Goal: Check status: Check status

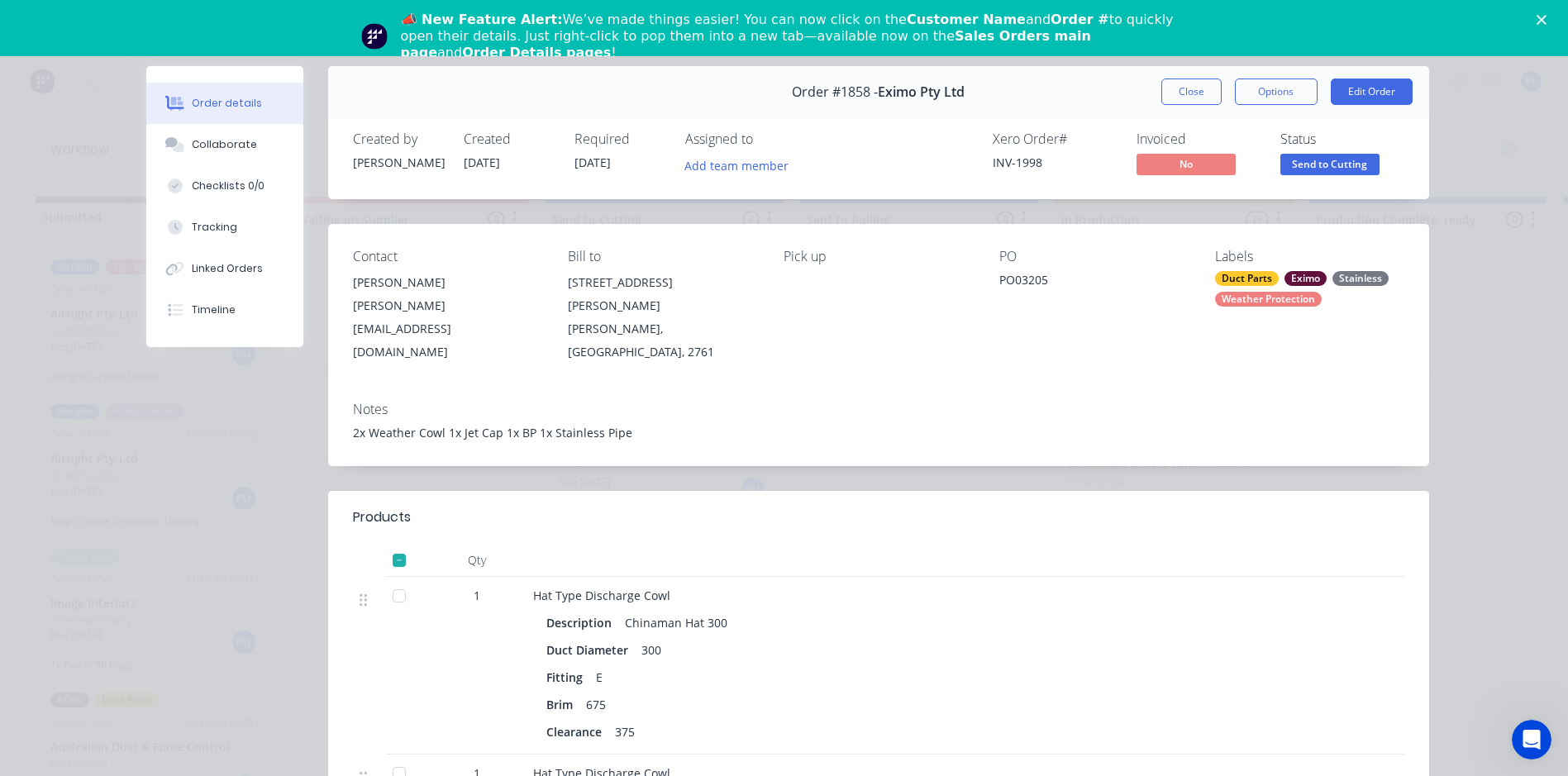
scroll to position [24, 0]
click at [70, 153] on div "Order details Collaborate Checklists 0/0 Tracking Linked Orders Timeline Order …" at bounding box center [784, 388] width 1568 height 776
click at [1198, 103] on button "Close" at bounding box center [1191, 92] width 61 height 27
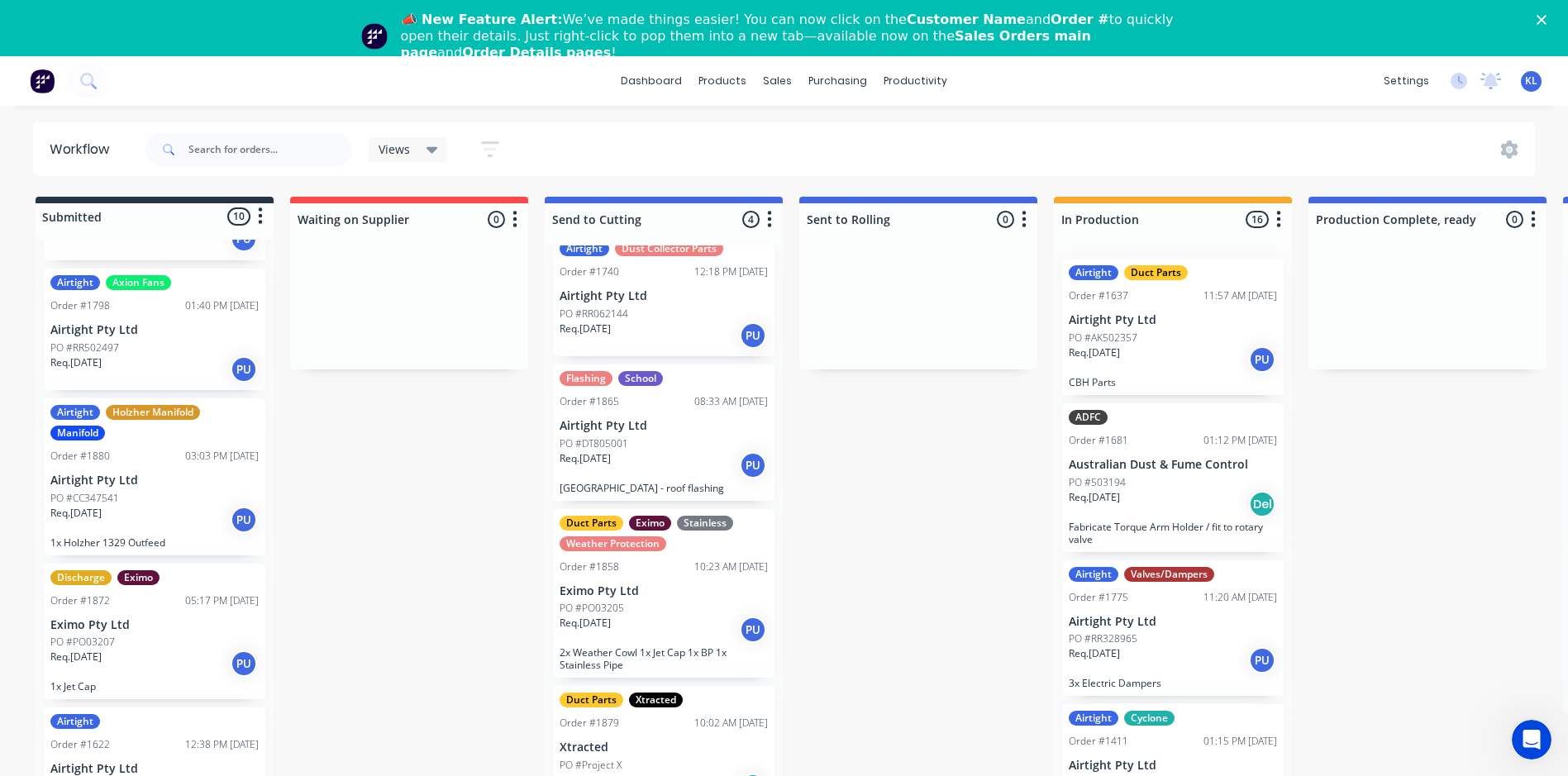
click at [180, 127] on div at bounding box center [248, 150] width 207 height 50
click at [228, 145] on input "text" at bounding box center [270, 149] width 163 height 33
type input "10130"
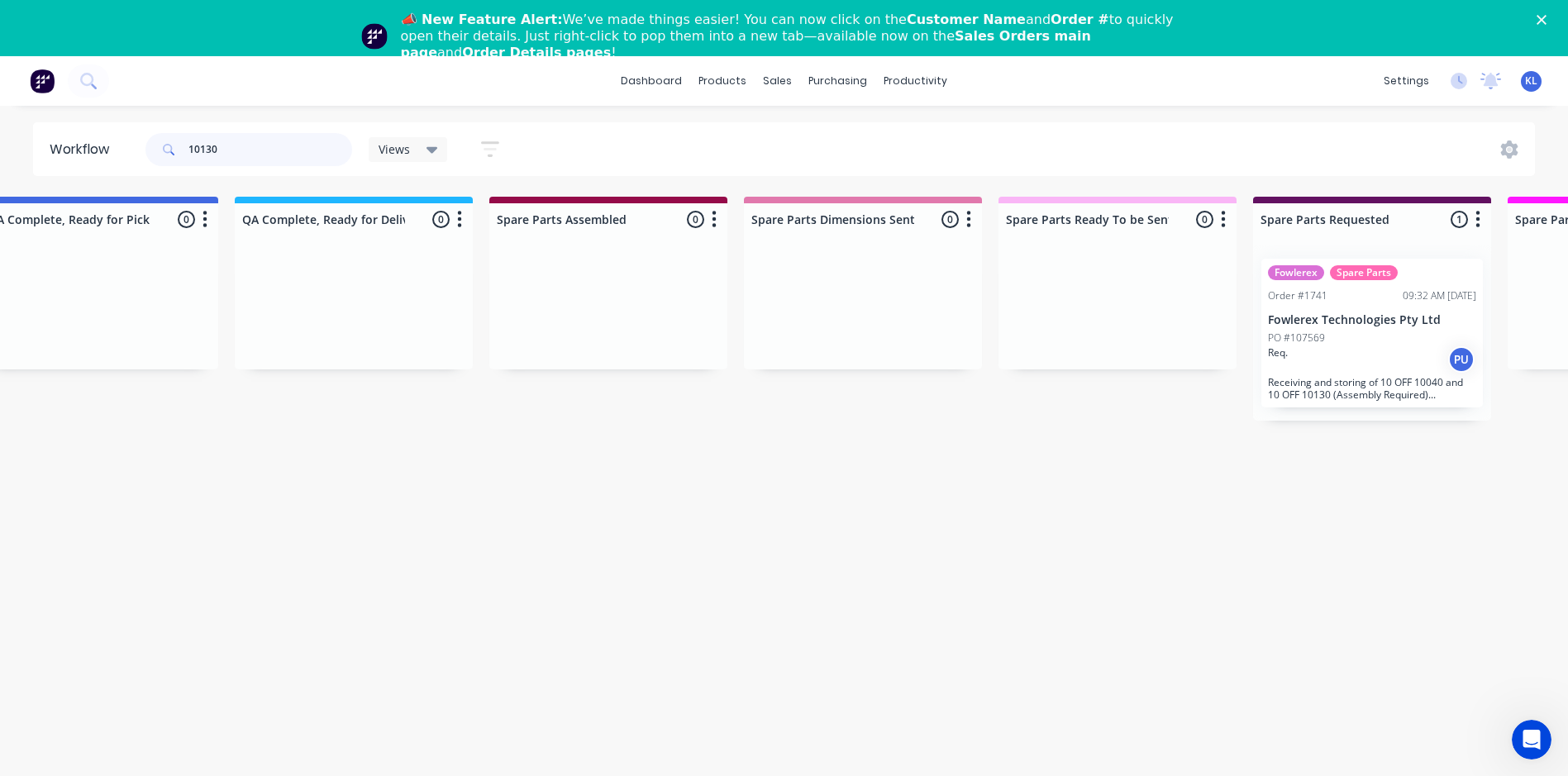
scroll to position [0, 1584]
click at [1304, 340] on p "PO #107569" at bounding box center [1294, 338] width 57 height 14
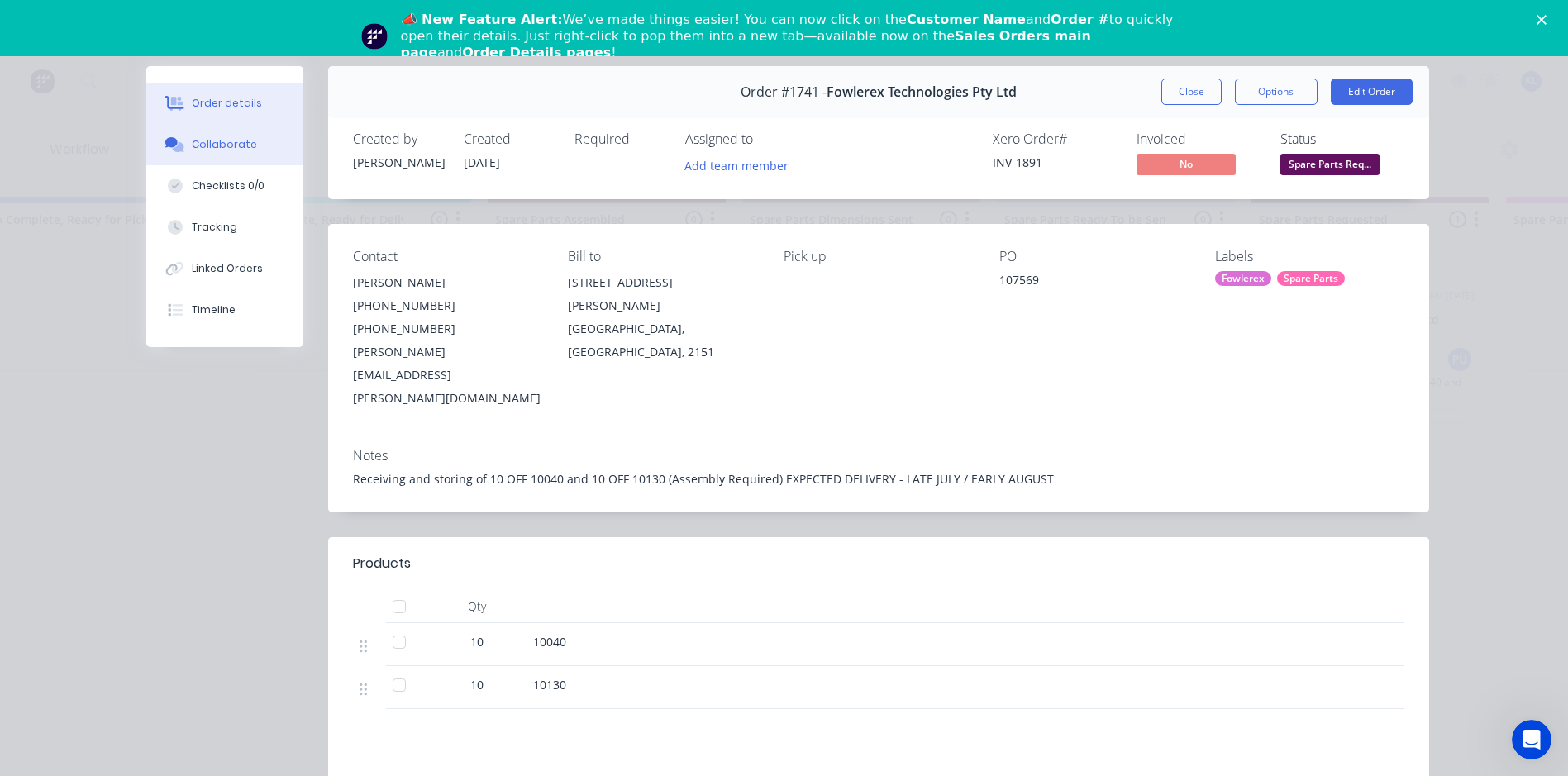
click at [213, 146] on div "Collaborate" at bounding box center [224, 144] width 65 height 14
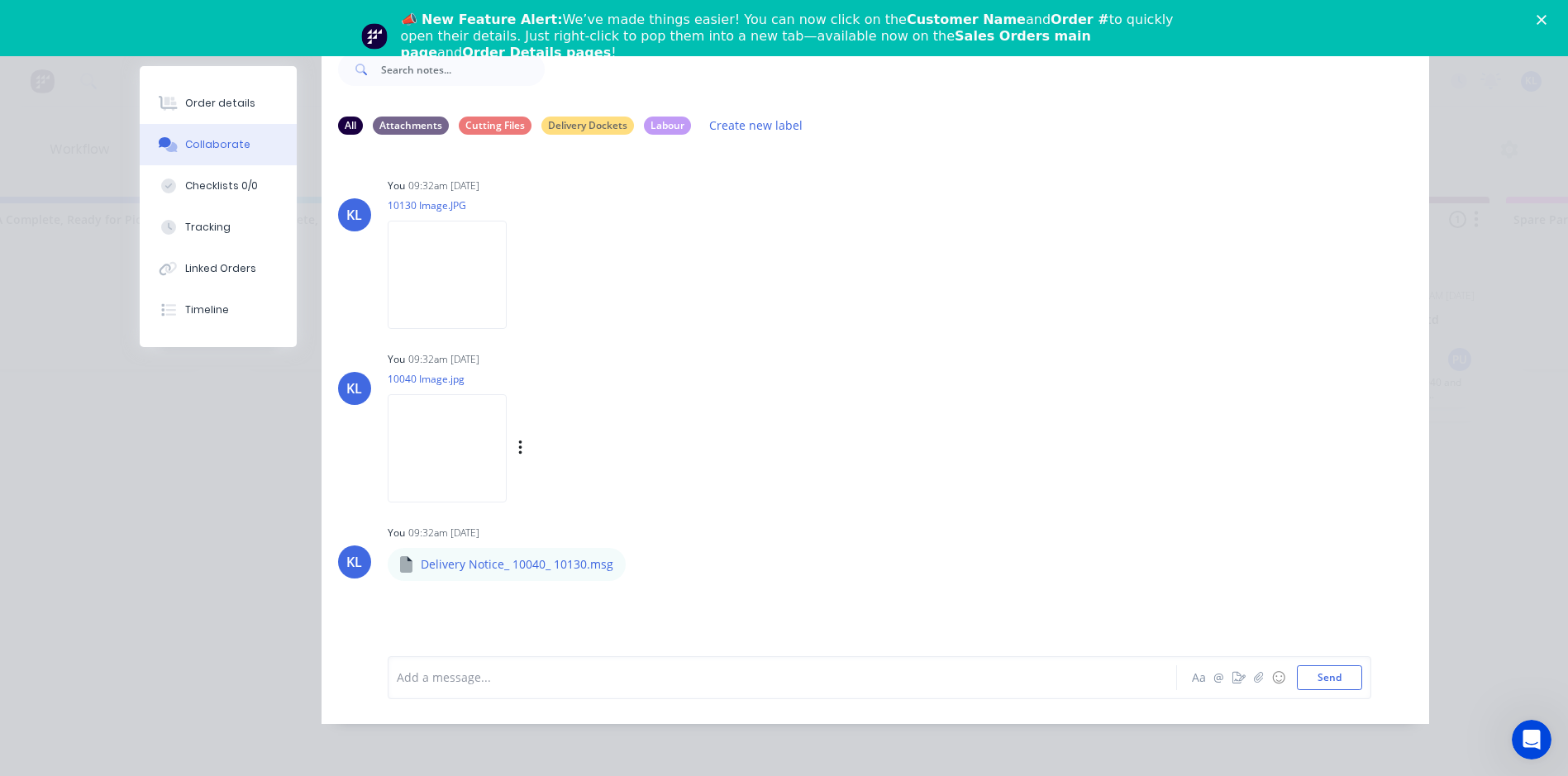
scroll to position [0, 0]
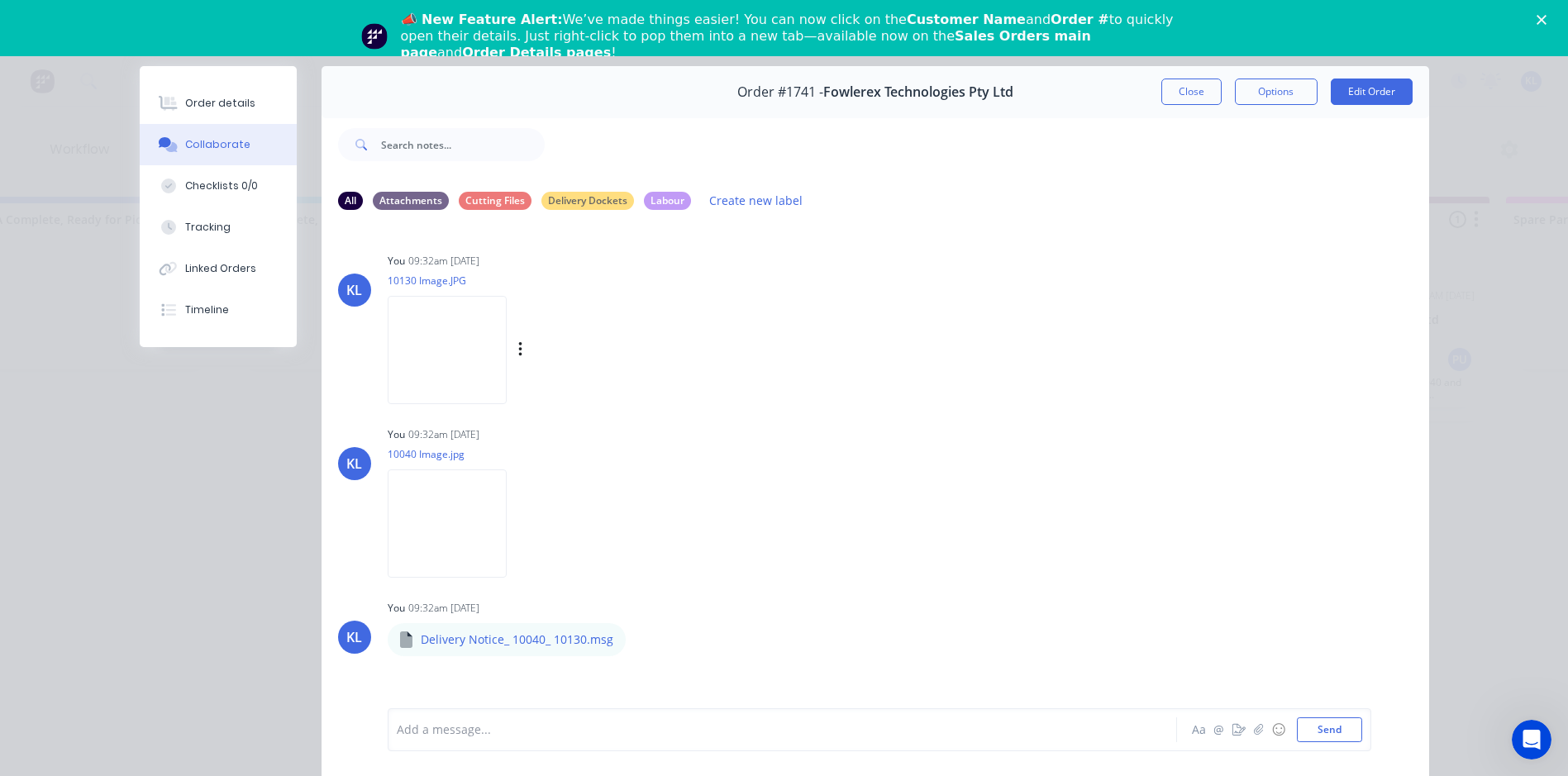
click at [437, 367] on img at bounding box center [447, 350] width 119 height 109
click at [468, 510] on img at bounding box center [447, 523] width 119 height 109
click at [250, 103] on button "Order details" at bounding box center [217, 103] width 157 height 41
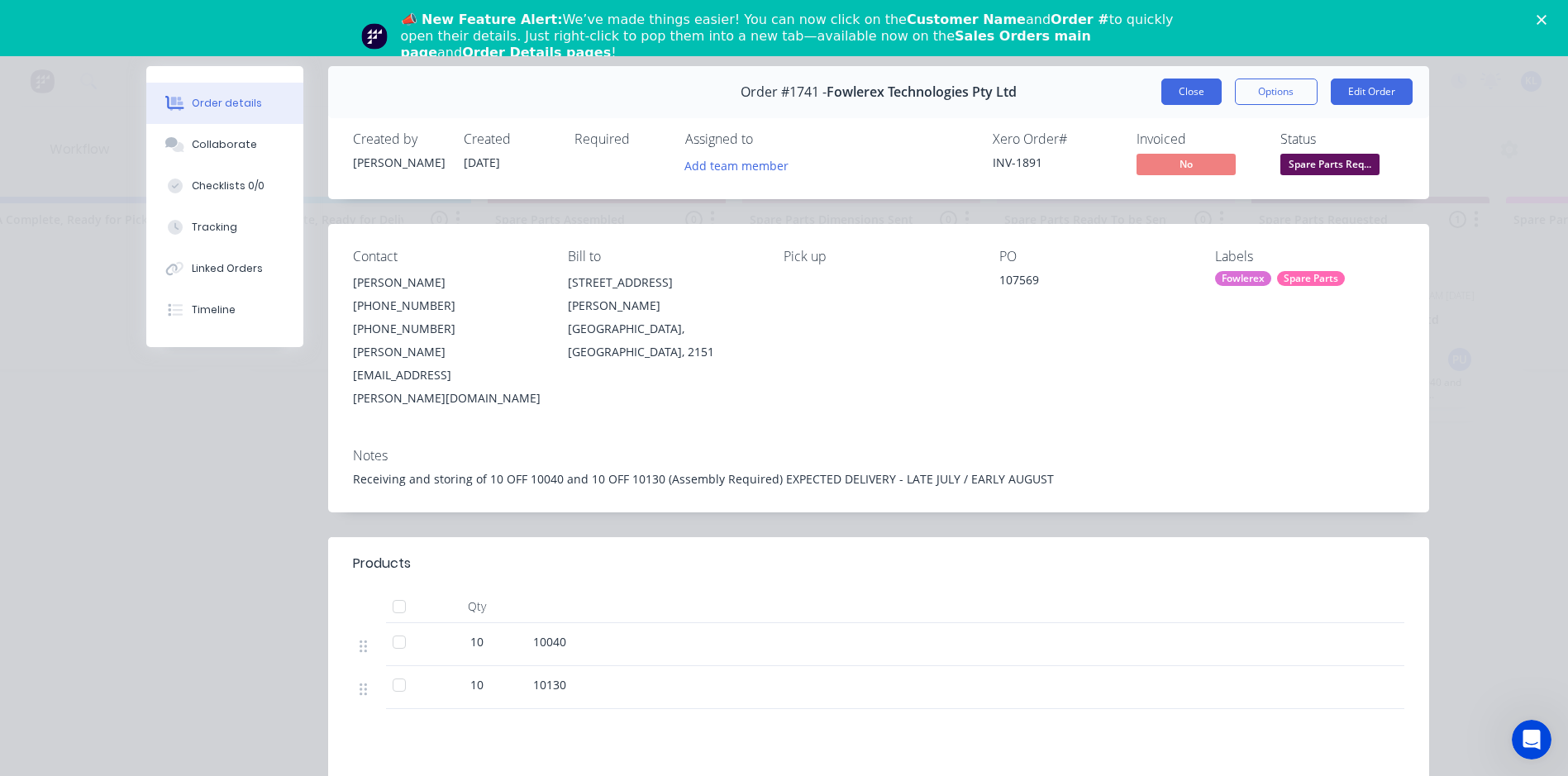
click at [1182, 95] on button "Close" at bounding box center [1191, 92] width 61 height 27
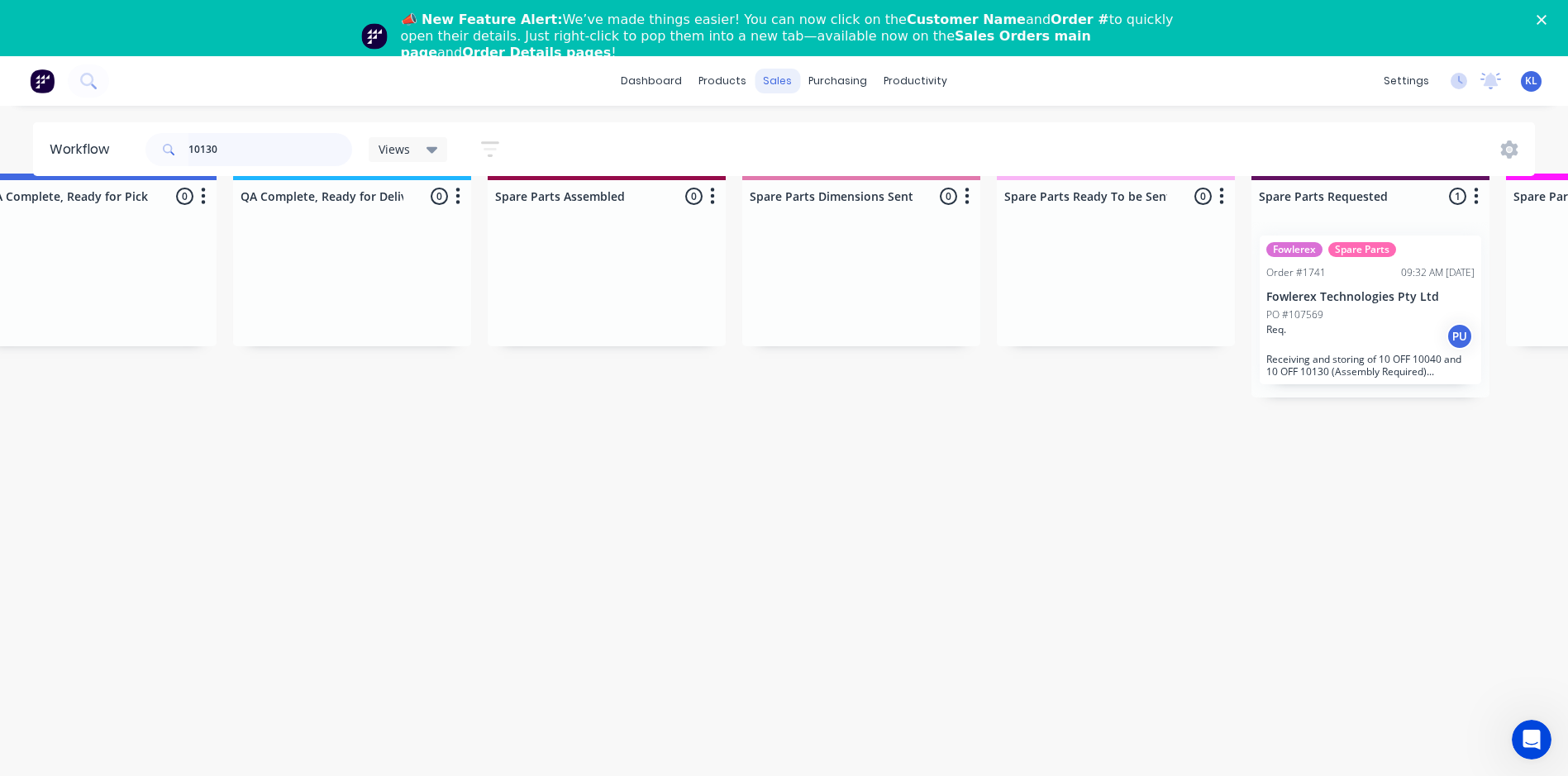
scroll to position [36, 1584]
click at [410, 144] on div "Views" at bounding box center [409, 149] width 60 height 14
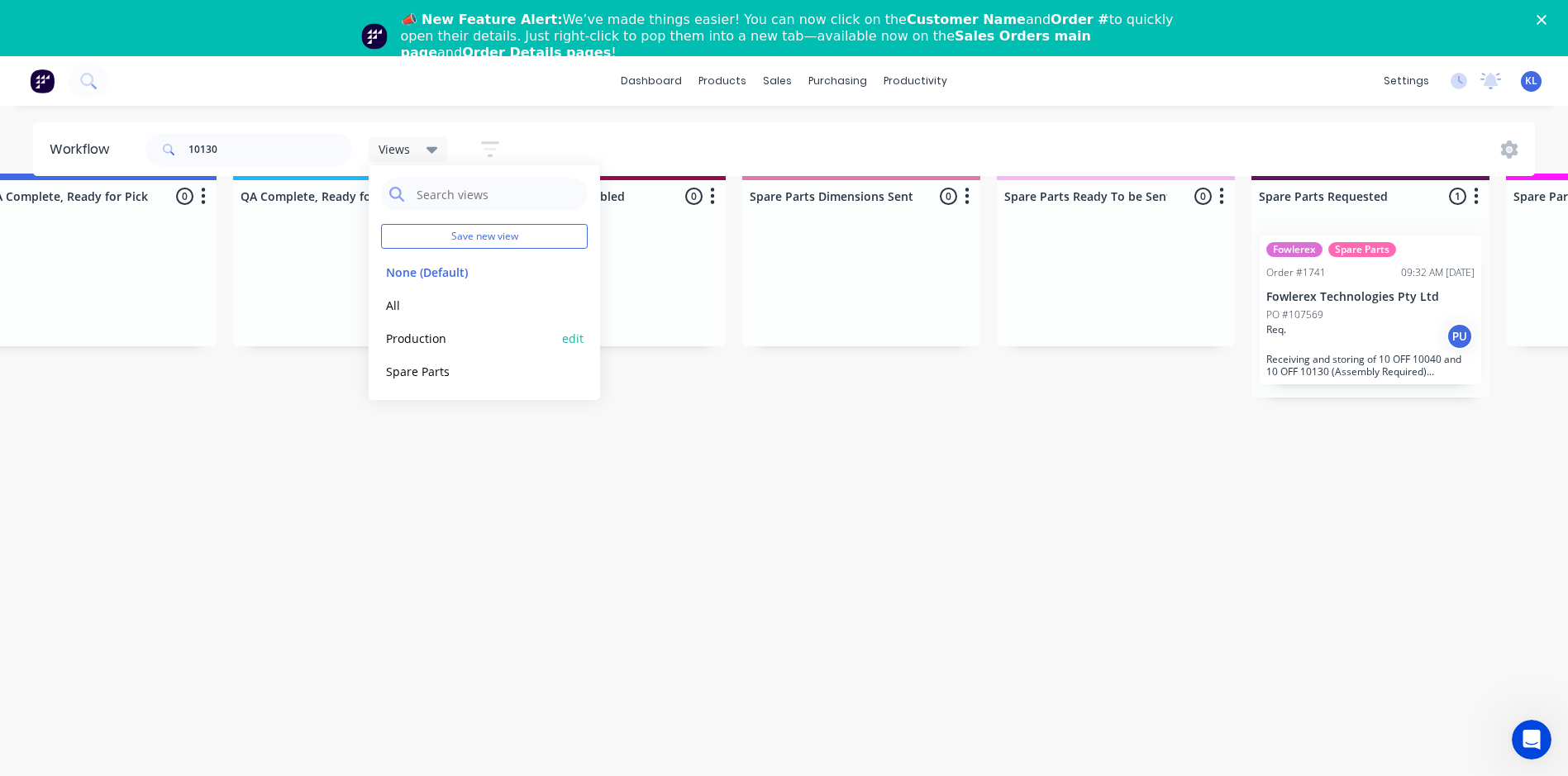
click at [416, 338] on button "Production" at bounding box center [468, 338] width 176 height 19
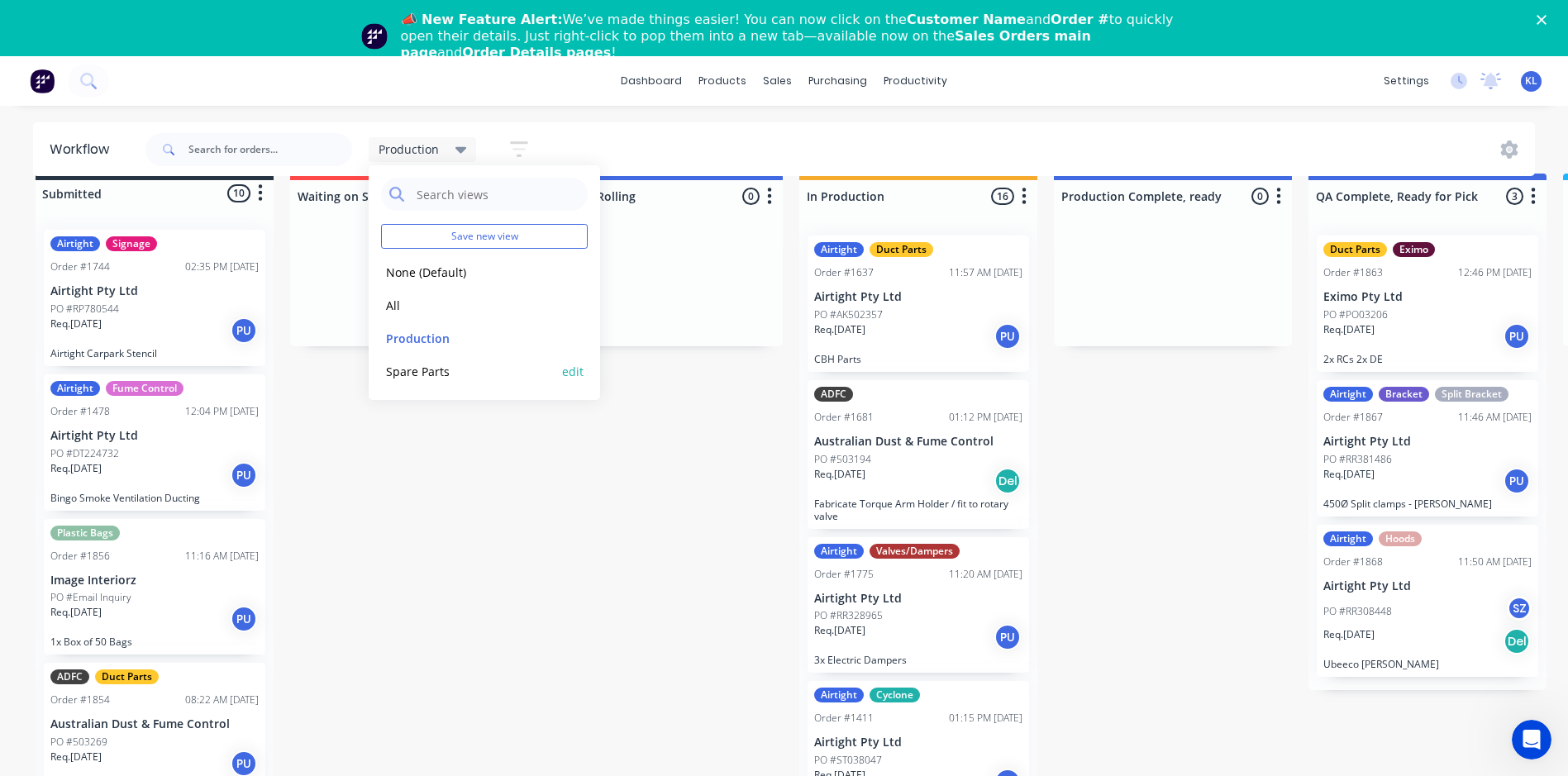
click at [427, 374] on button "Spare Parts" at bounding box center [468, 371] width 176 height 19
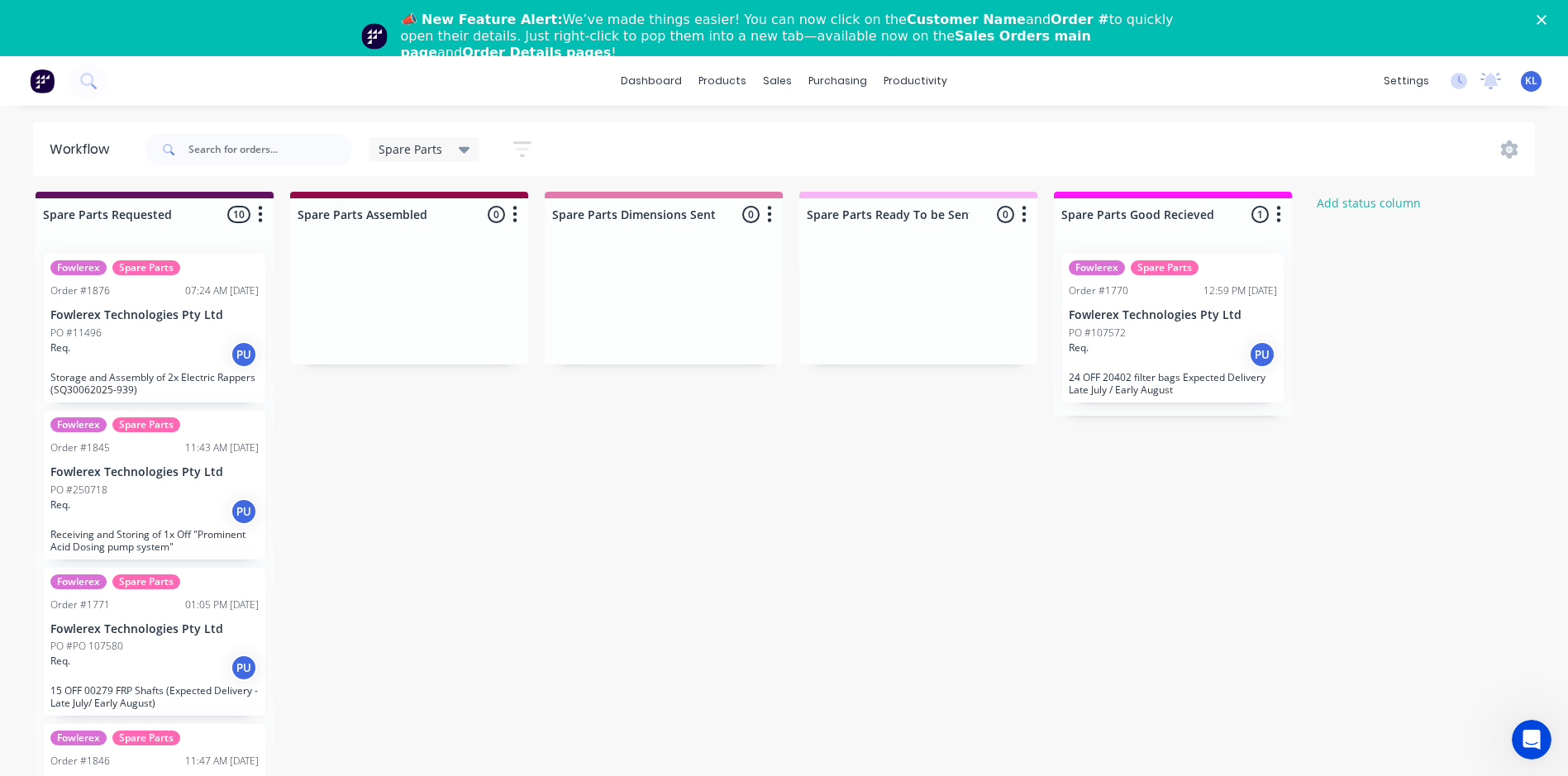
scroll to position [0, 0]
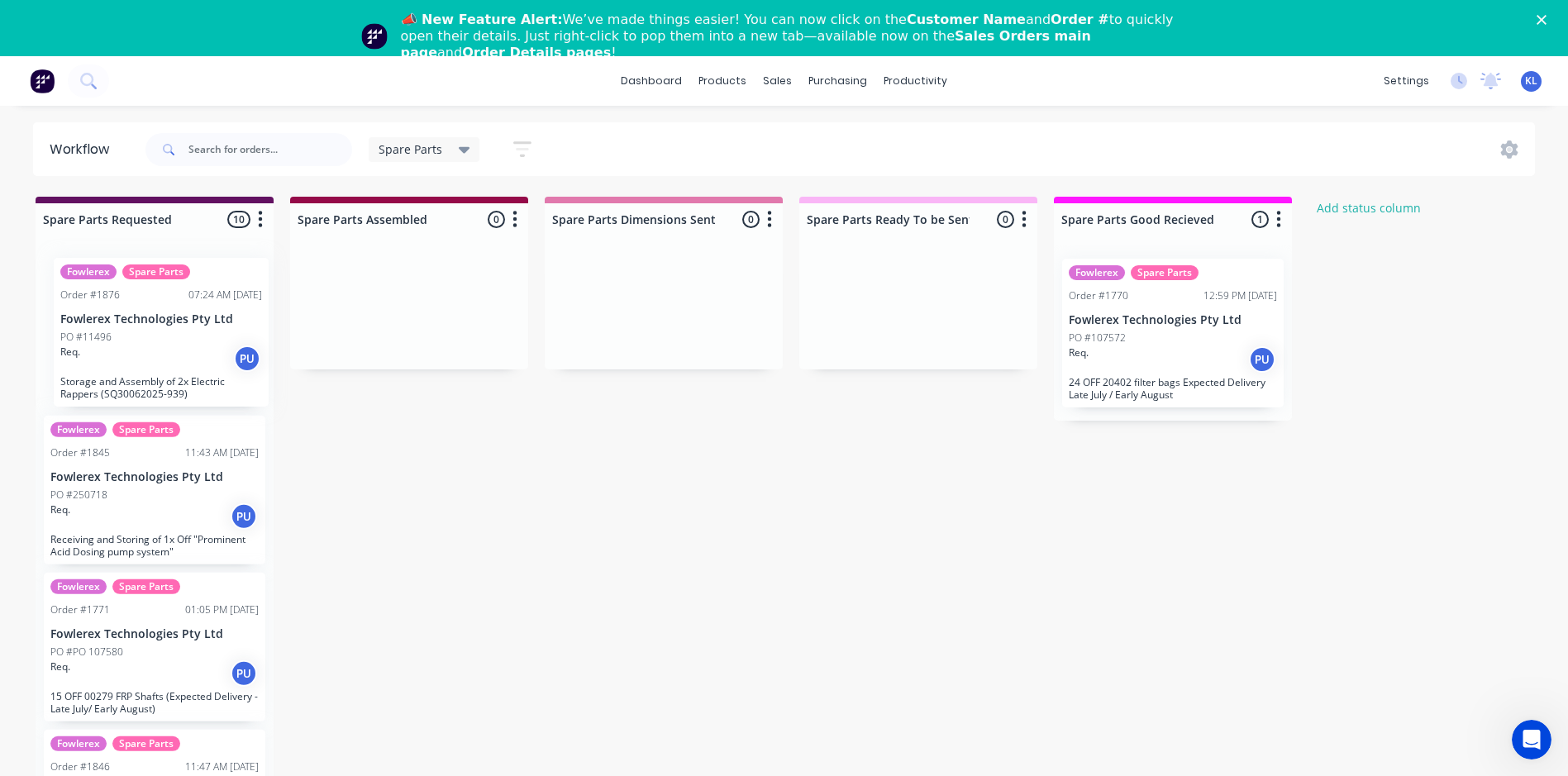
drag, startPoint x: 162, startPoint y: 321, endPoint x: 176, endPoint y: 321, distance: 14.0
click at [176, 321] on div "Fowlerex Spare Parts Order #1876 07:24 AM [DATE] Fowlerex Technologies Pty Ltd …" at bounding box center [155, 534] width 238 height 578
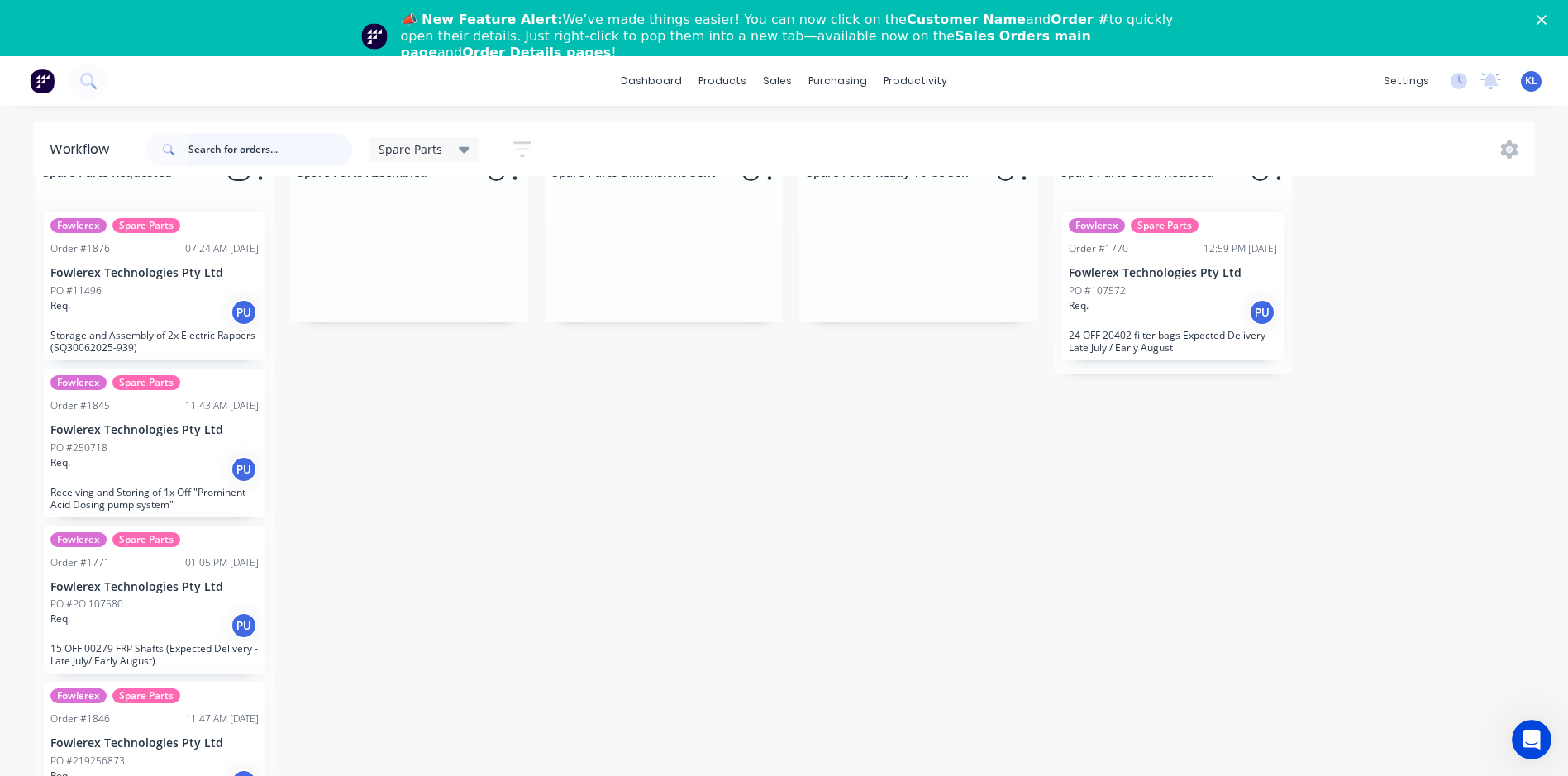
click at [239, 147] on input "text" at bounding box center [270, 149] width 163 height 33
paste input "SQ30062025-939"
type input "SQ30062025-939"
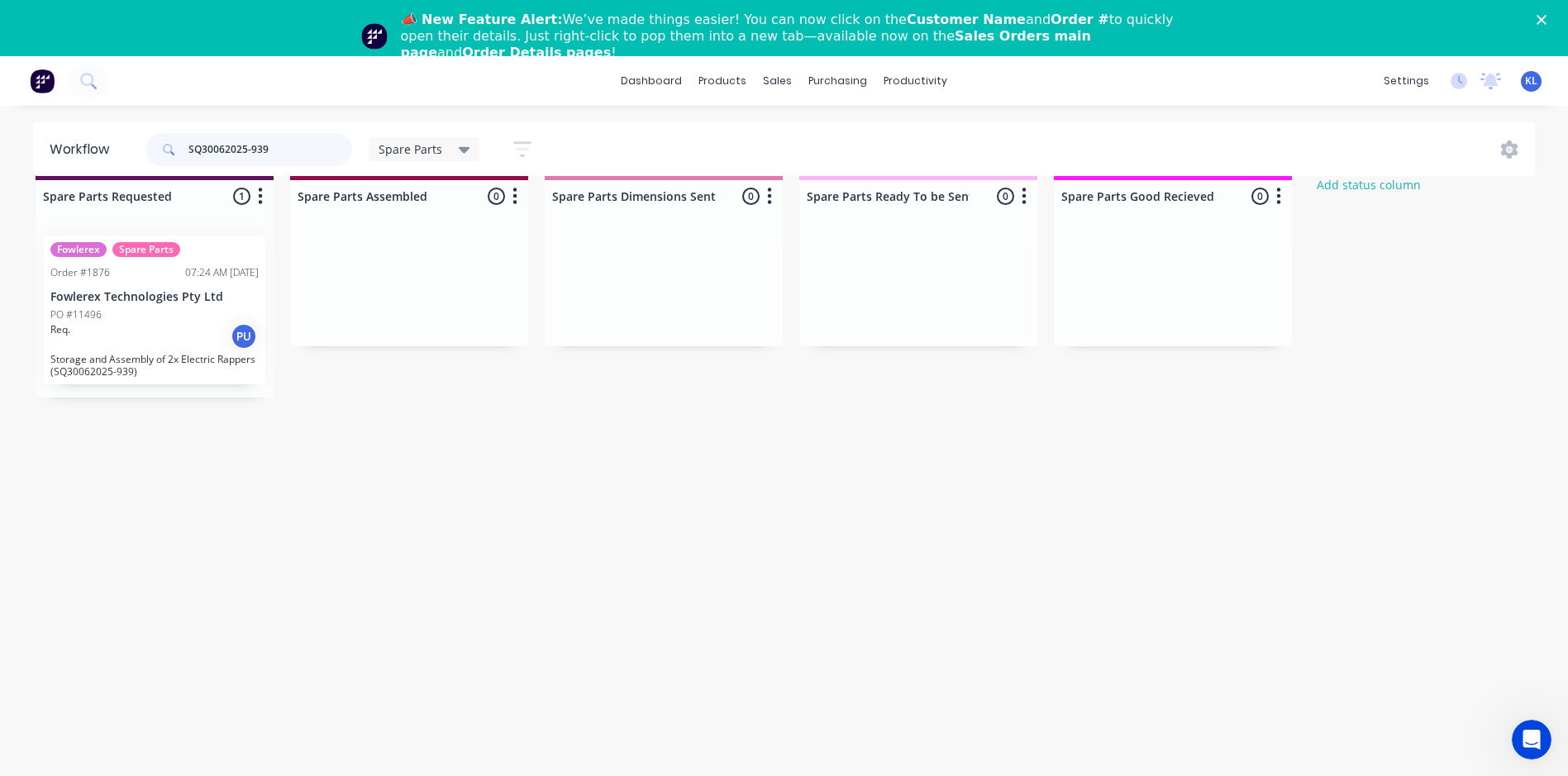
scroll to position [36, 0]
click at [205, 290] on p "Fowlerex Technologies Pty Ltd" at bounding box center [154, 297] width 209 height 14
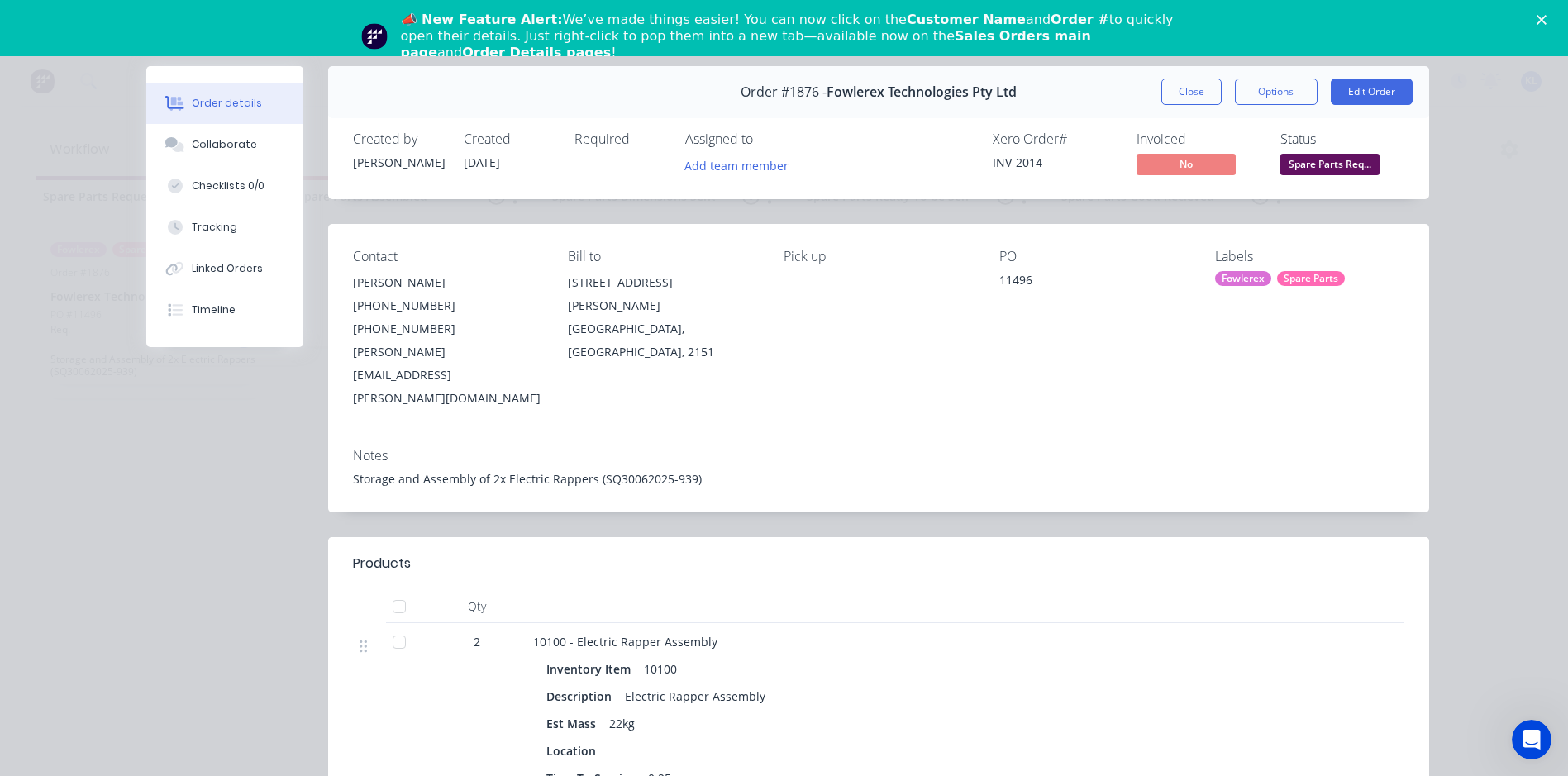
click at [1317, 157] on span "Spare Parts Req..." at bounding box center [1329, 163] width 99 height 20
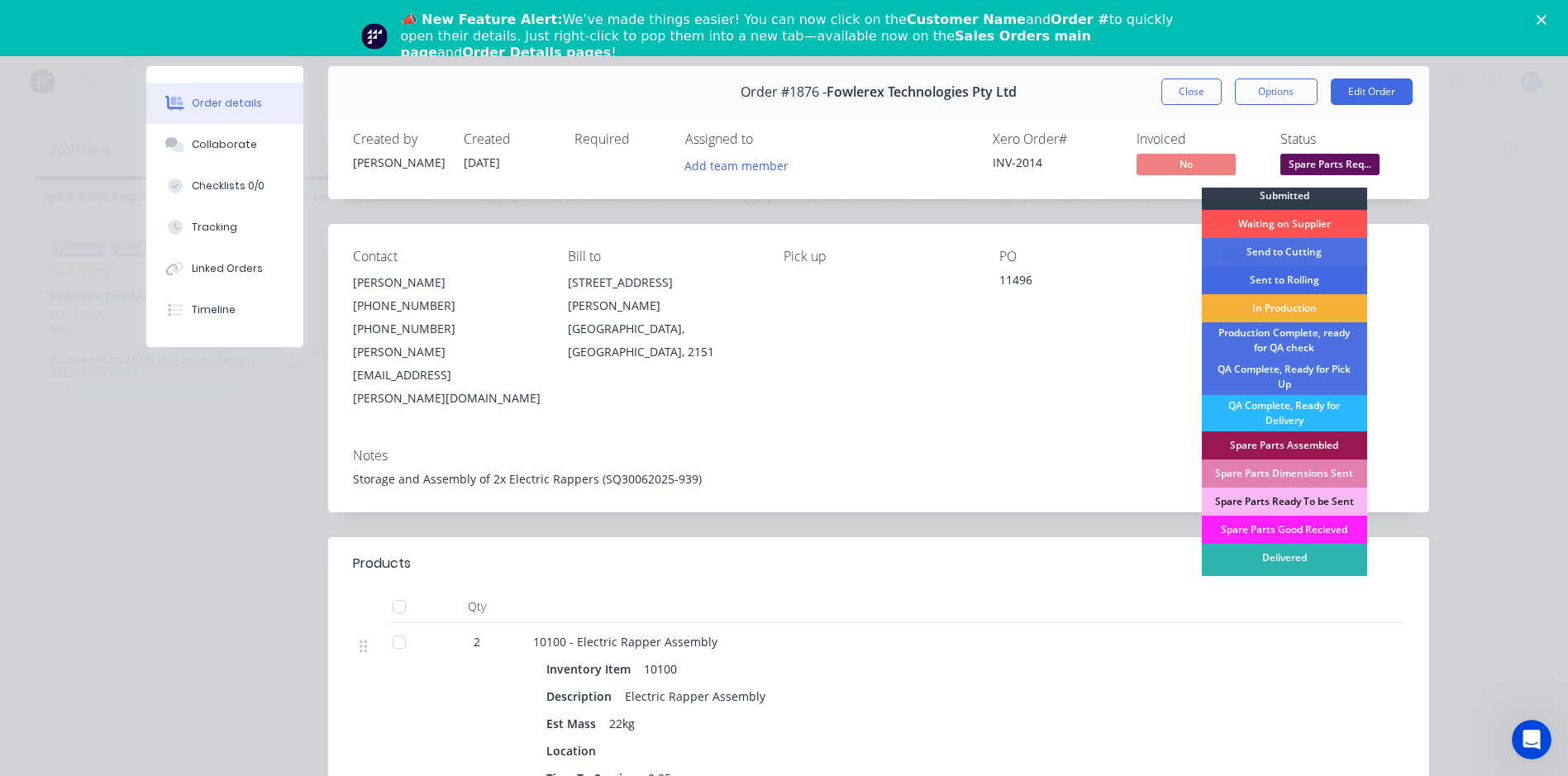
scroll to position [0, 0]
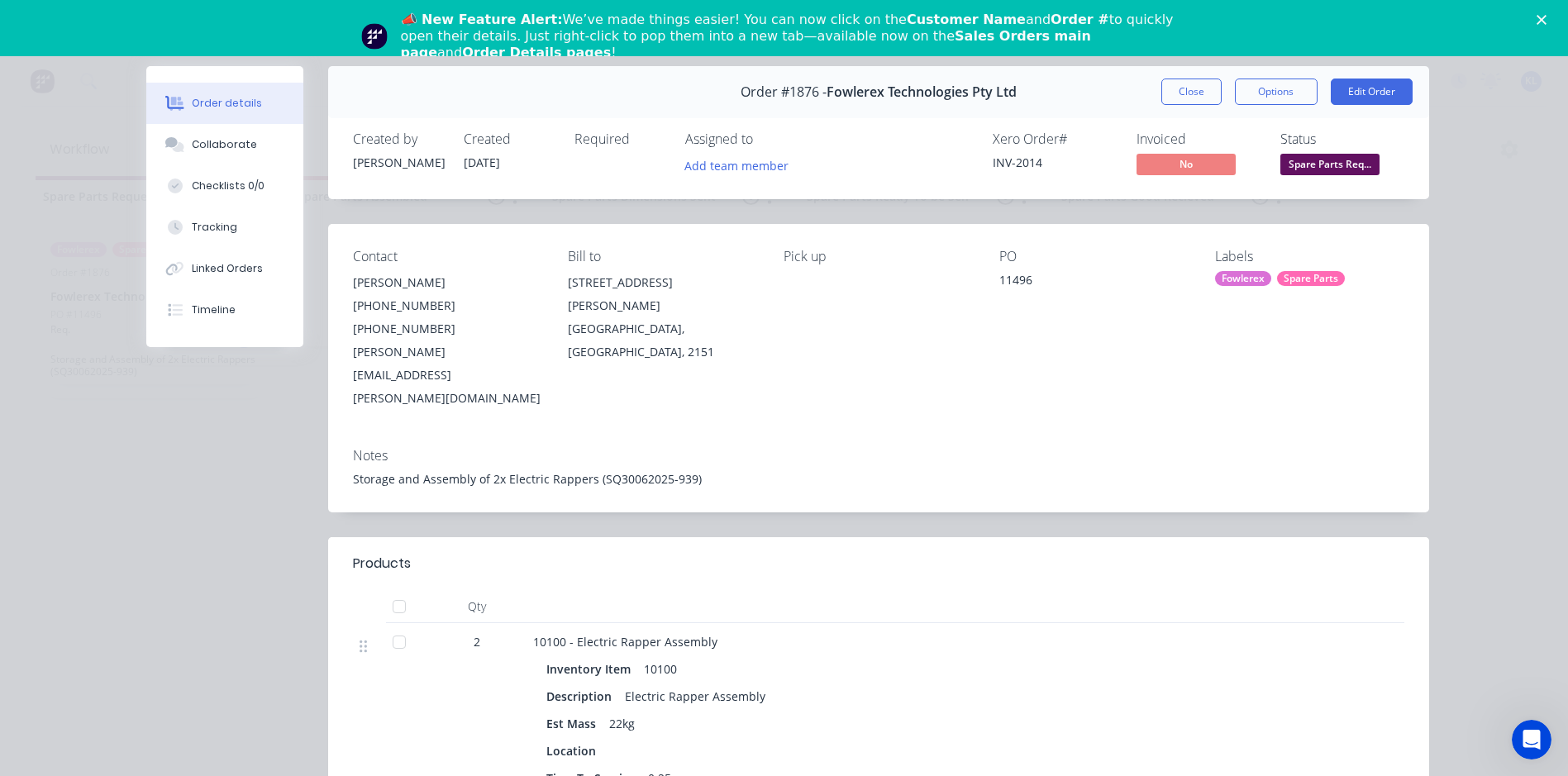
click at [1229, 133] on div "Invoiced" at bounding box center [1198, 139] width 124 height 15
click at [1161, 90] on button "Close" at bounding box center [1191, 92] width 61 height 27
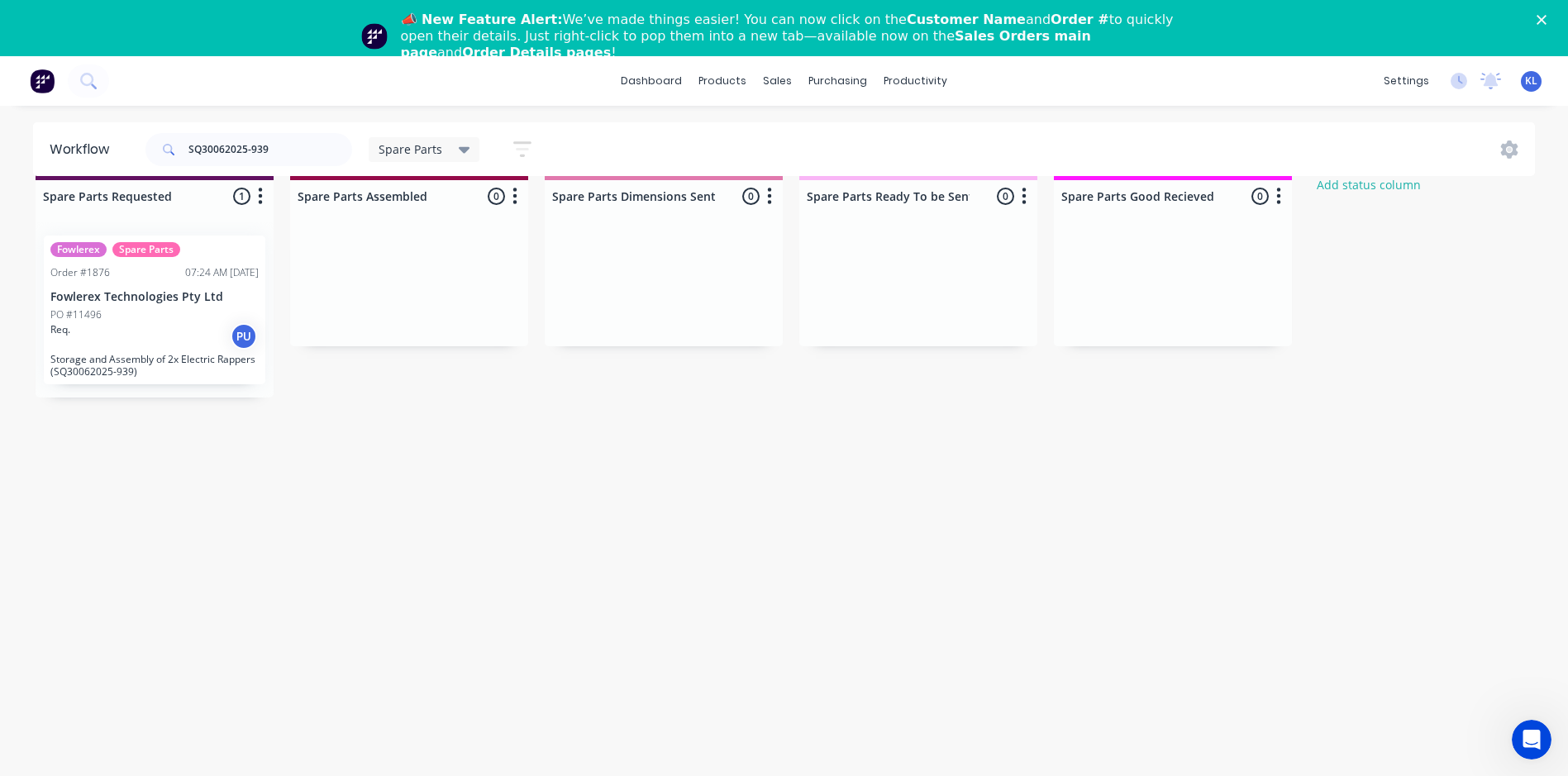
click at [428, 152] on span "Spare Parts" at bounding box center [411, 149] width 63 height 17
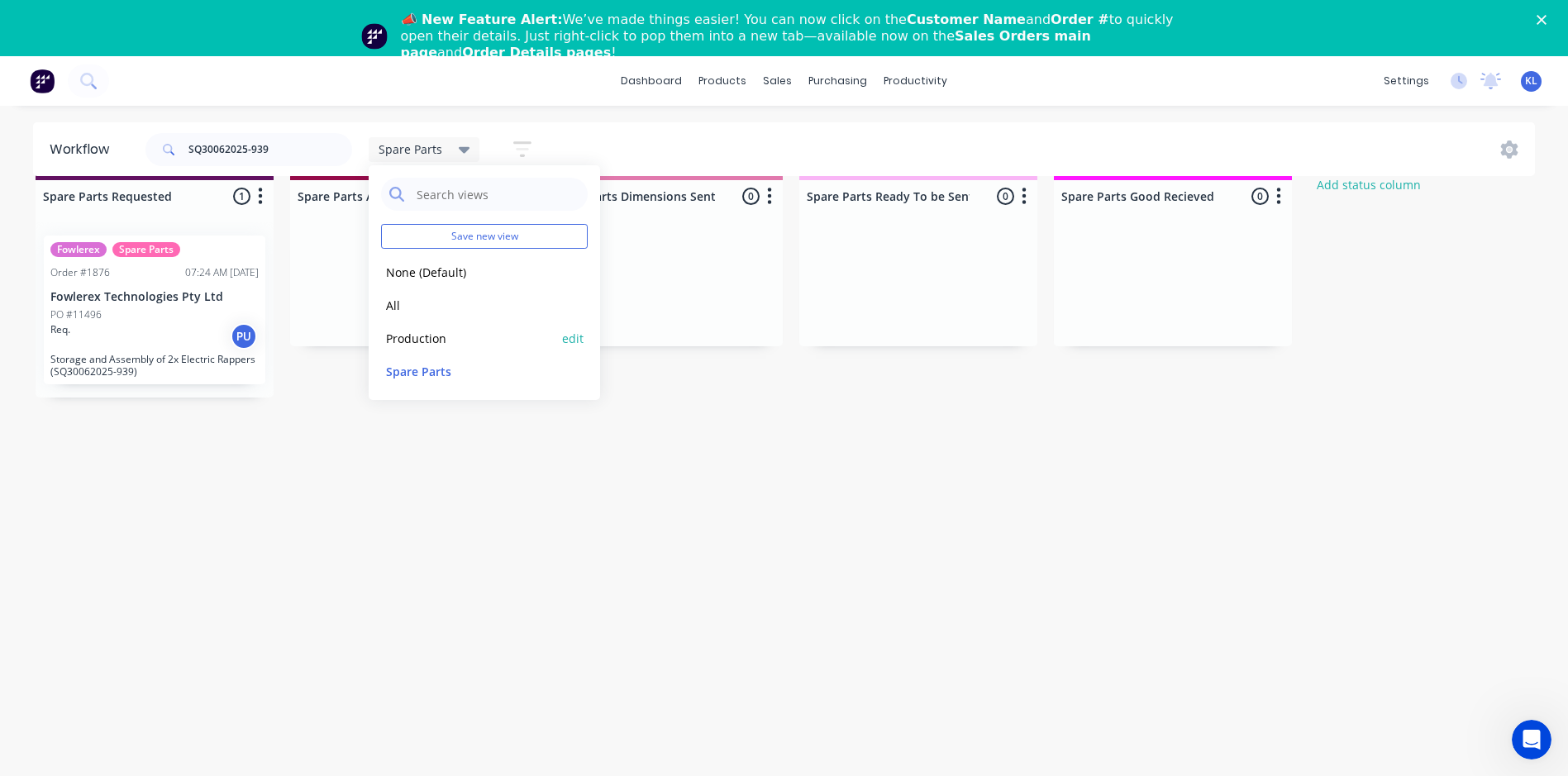
click at [421, 335] on button "Production" at bounding box center [468, 338] width 176 height 19
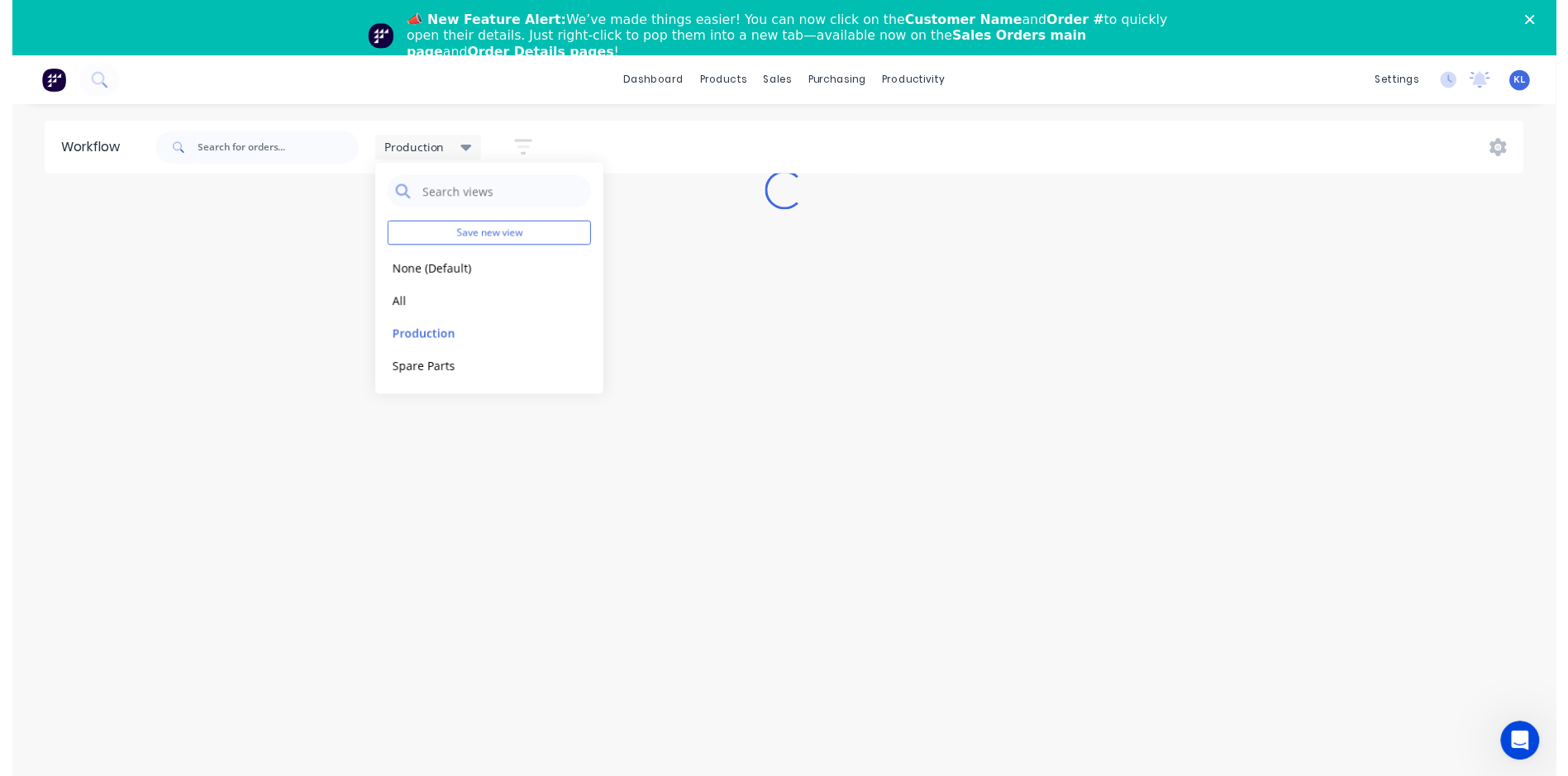
scroll to position [36, 0]
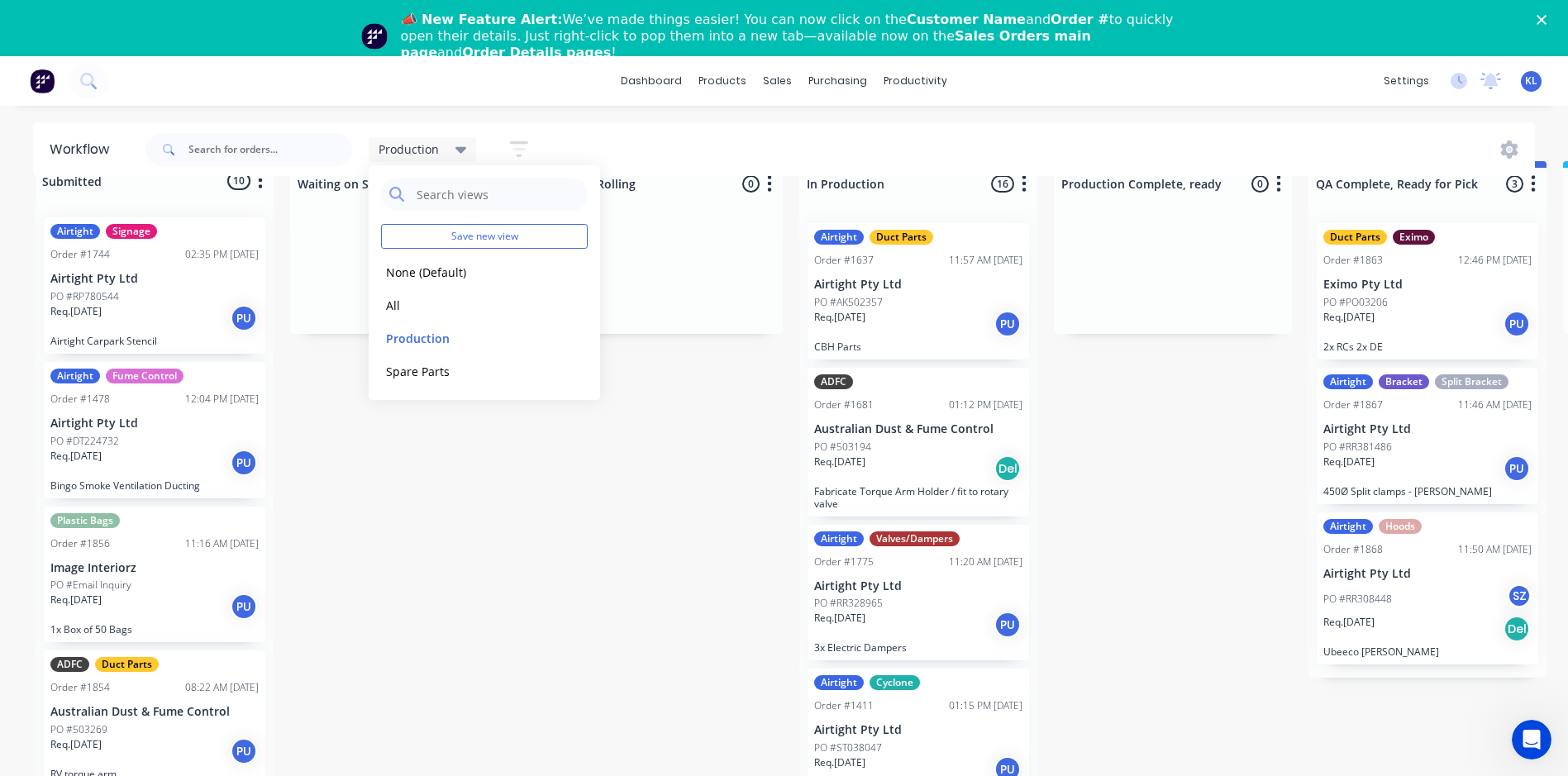
click at [167, 297] on div "PO #RP780544" at bounding box center [154, 296] width 209 height 14
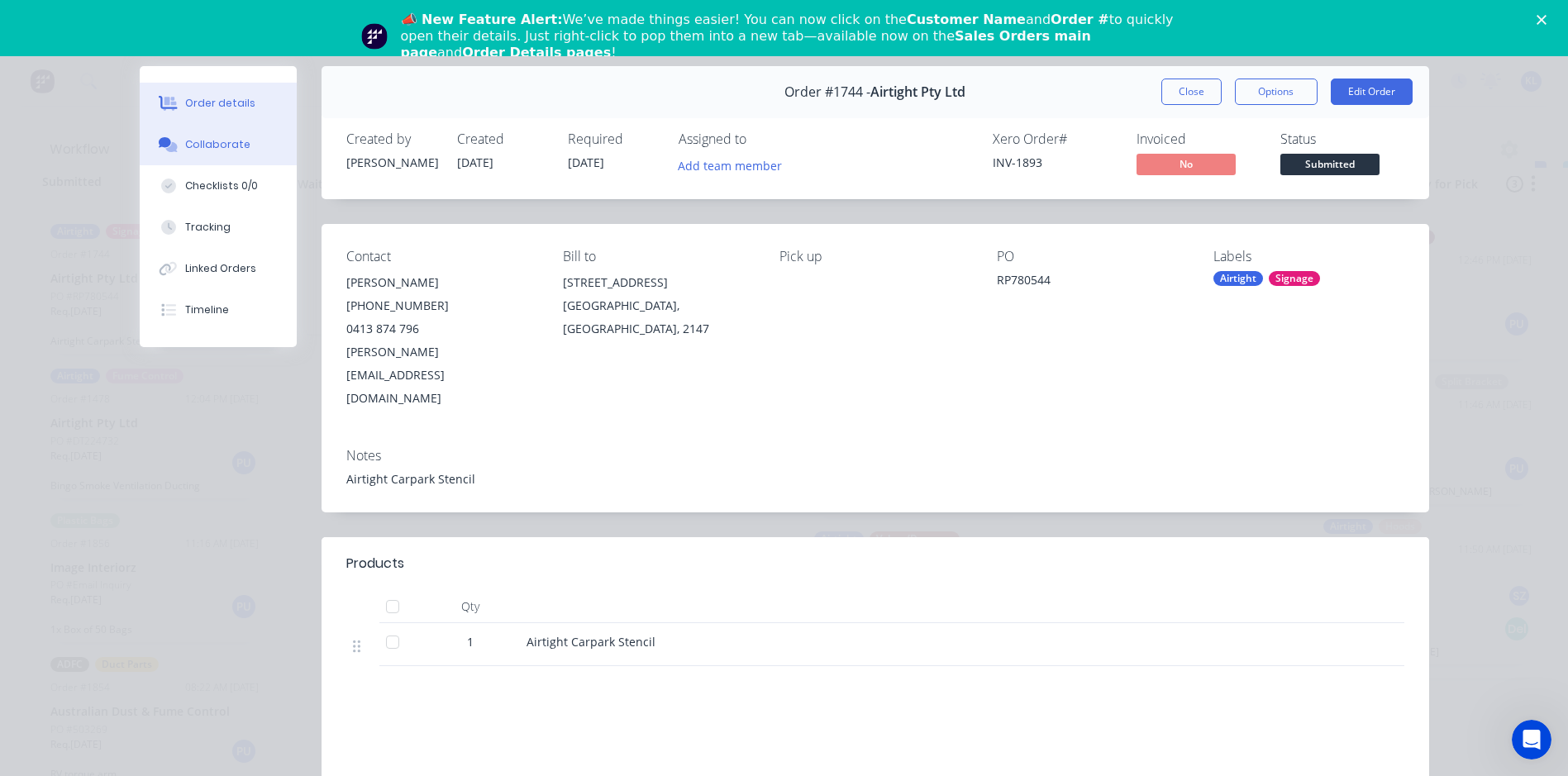
click at [211, 150] on div "Collaborate" at bounding box center [218, 144] width 65 height 14
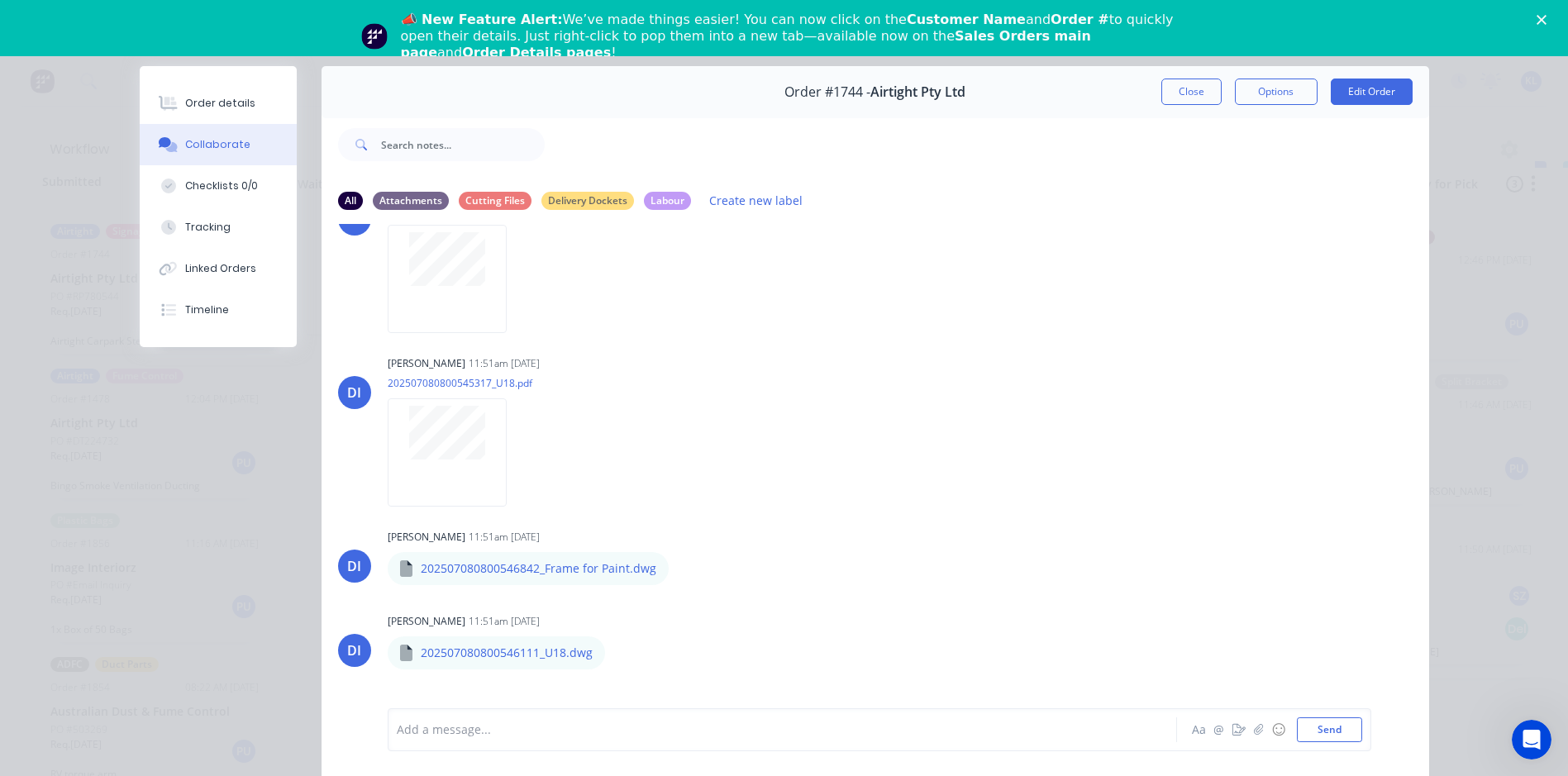
scroll to position [331, 0]
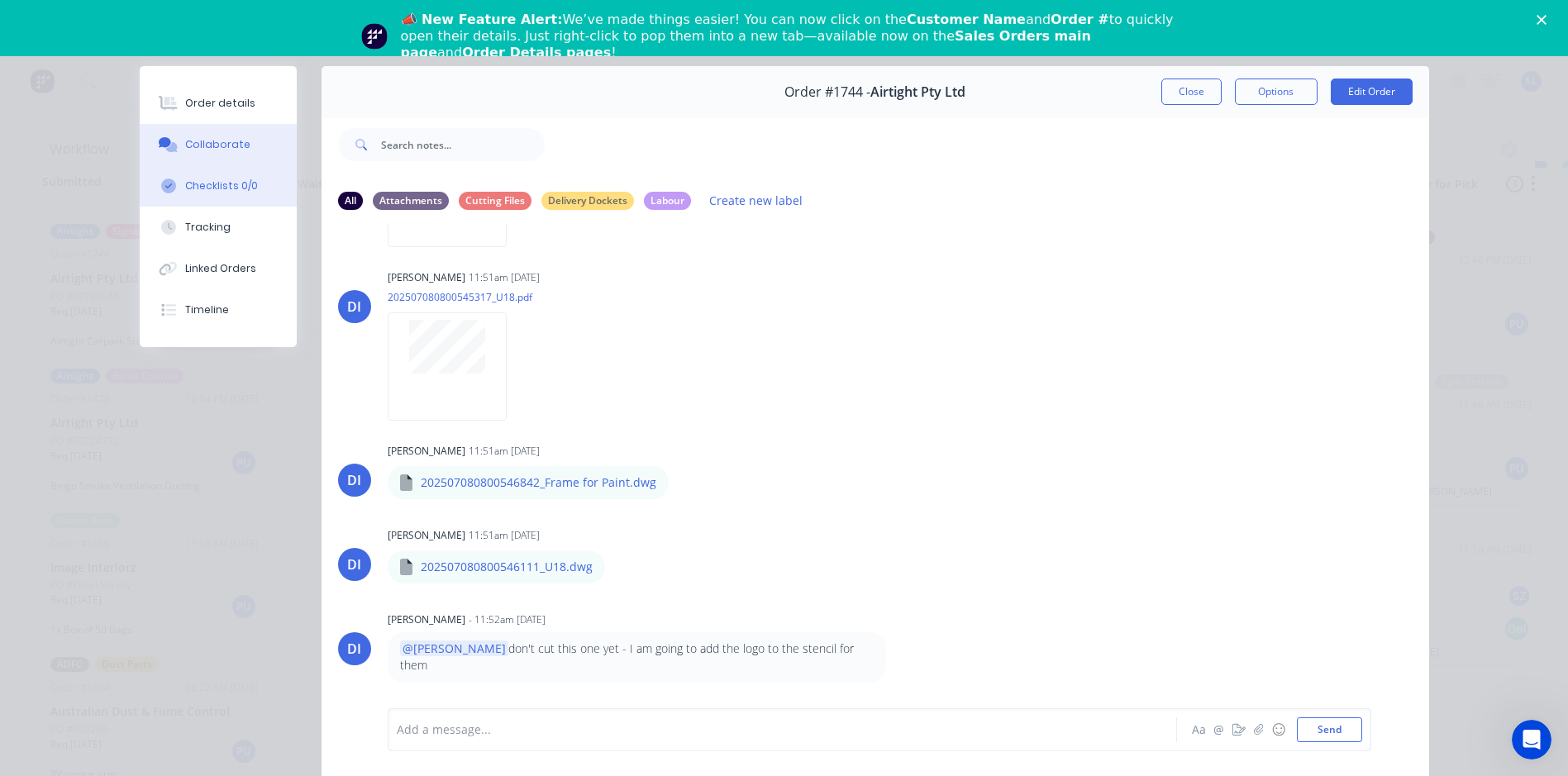
click at [226, 181] on div "Checklists 0/0" at bounding box center [222, 186] width 73 height 14
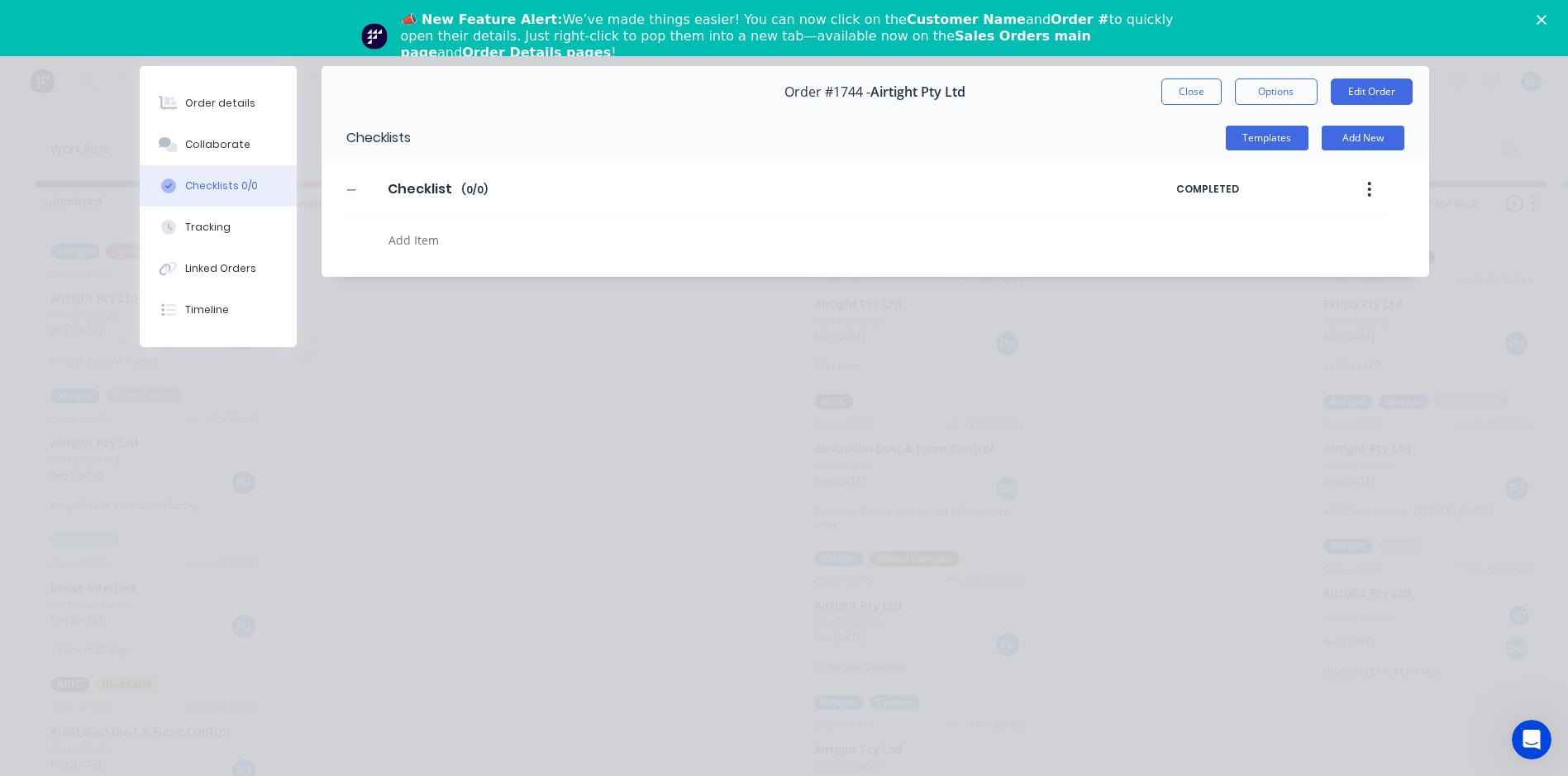
scroll to position [0, 0]
click at [256, 150] on button "Collaborate" at bounding box center [217, 144] width 157 height 41
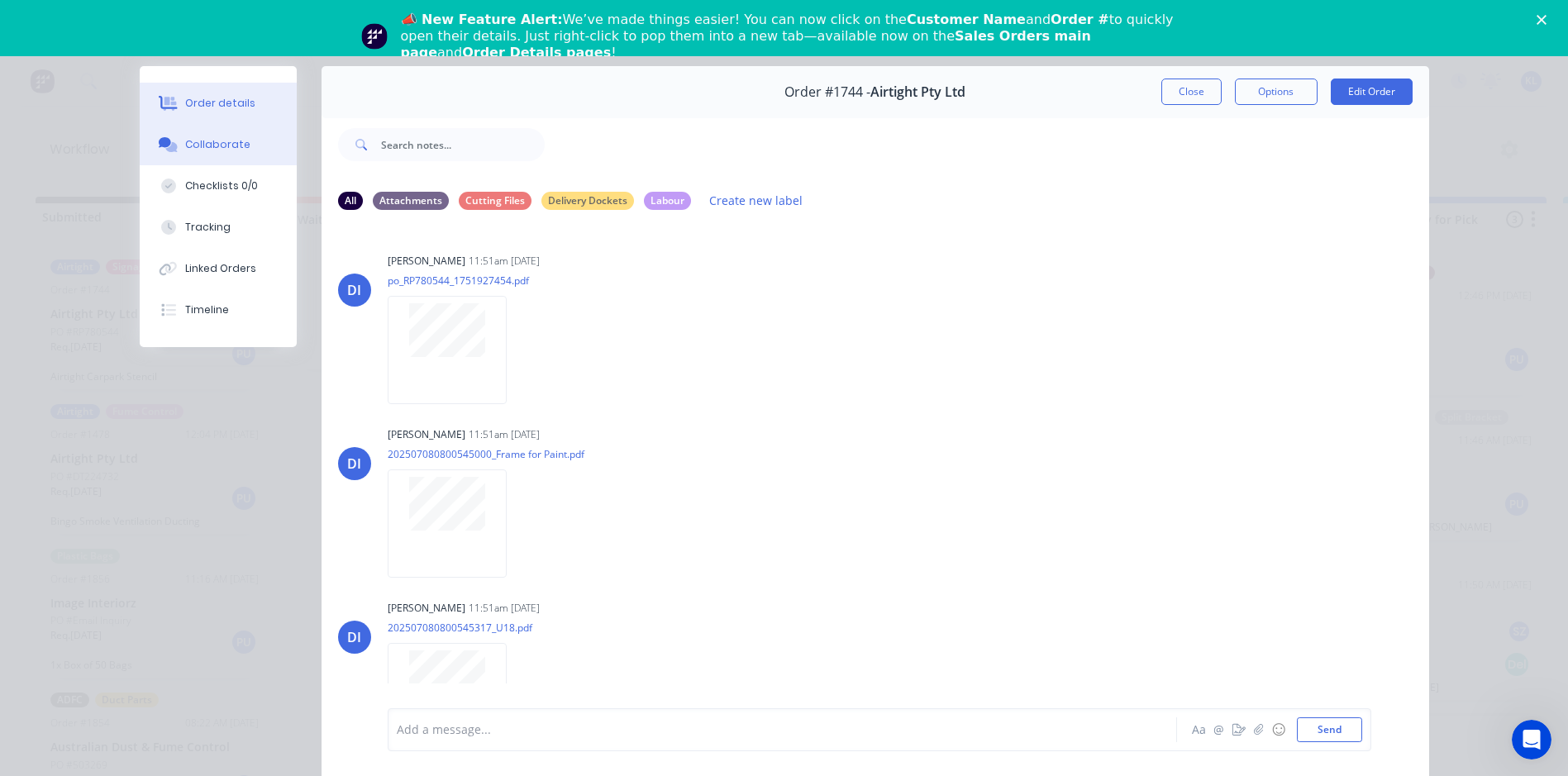
click at [251, 105] on button "Order details" at bounding box center [217, 103] width 157 height 41
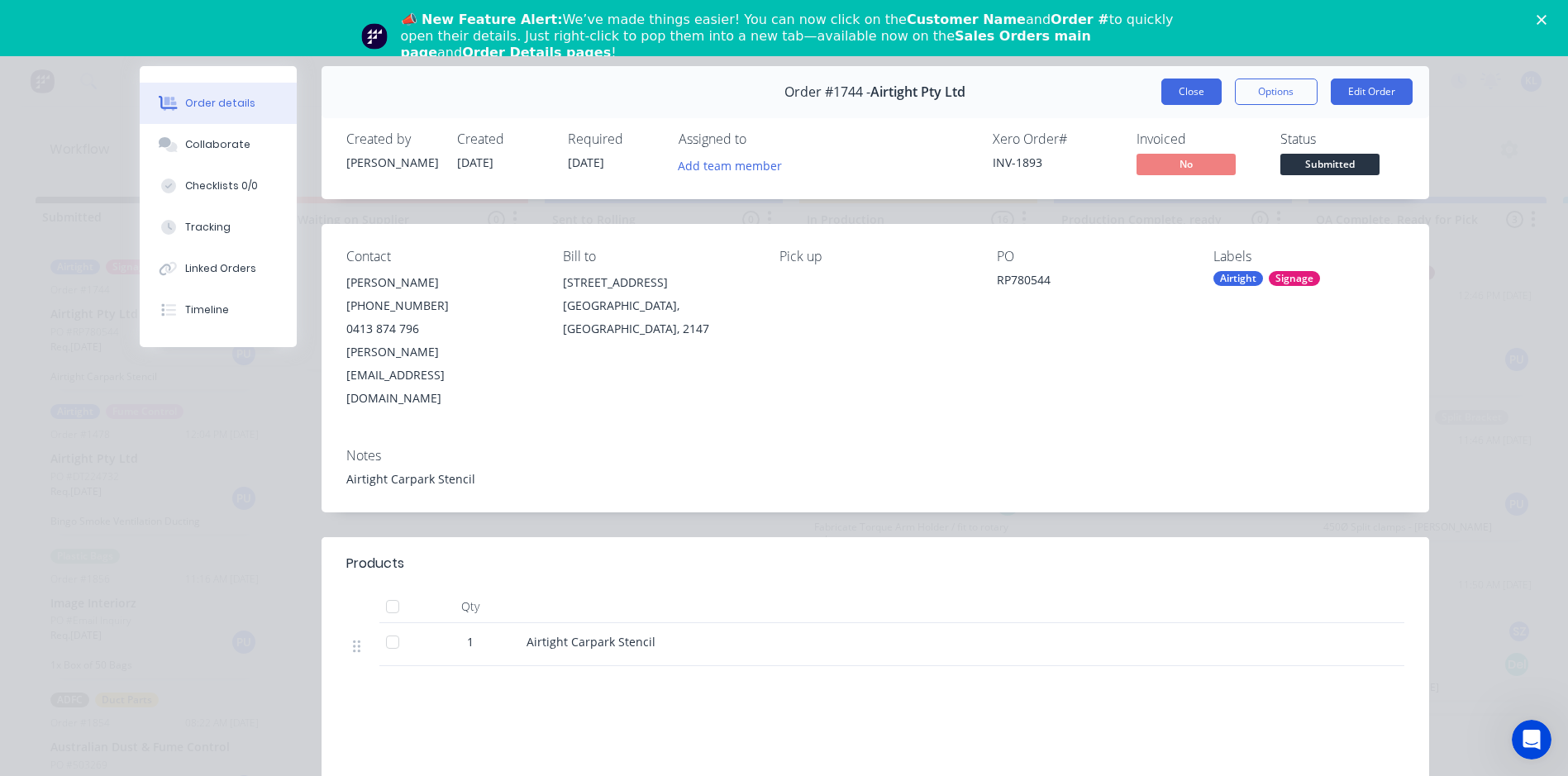
click at [1193, 90] on button "Close" at bounding box center [1191, 92] width 61 height 27
